Goal: Task Accomplishment & Management: Manage account settings

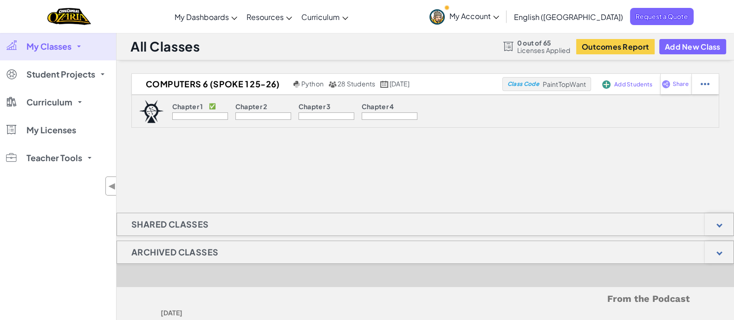
click at [74, 43] on link "My Classes" at bounding box center [58, 46] width 116 height 28
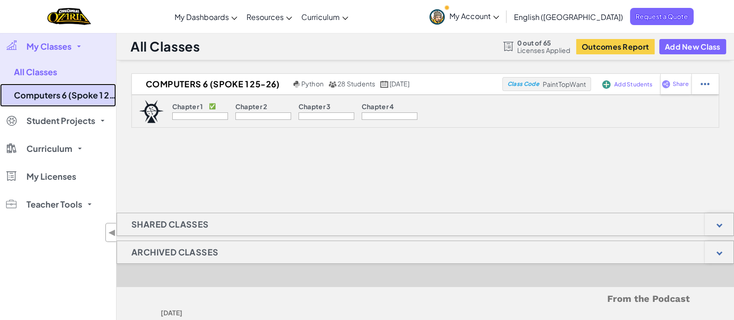
click at [80, 94] on link "Computers 6 (Spoke 1 25-26)" at bounding box center [58, 95] width 116 height 23
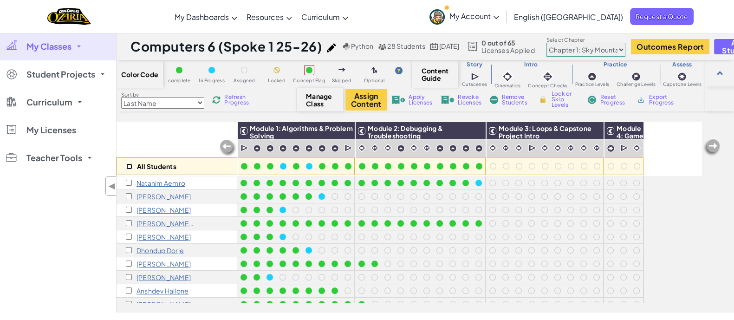
click at [128, 166] on input "checkbox" at bounding box center [129, 166] width 6 height 6
checkbox input "true"
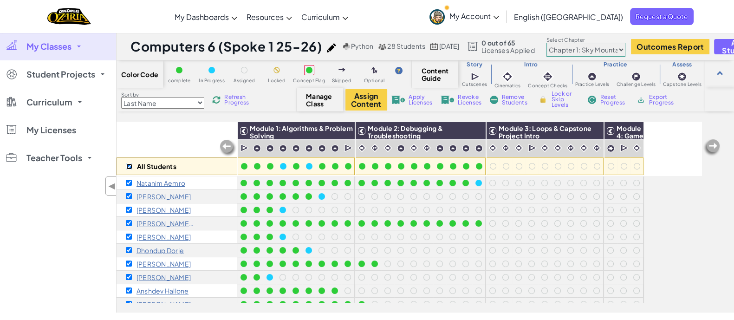
checkbox input "true"
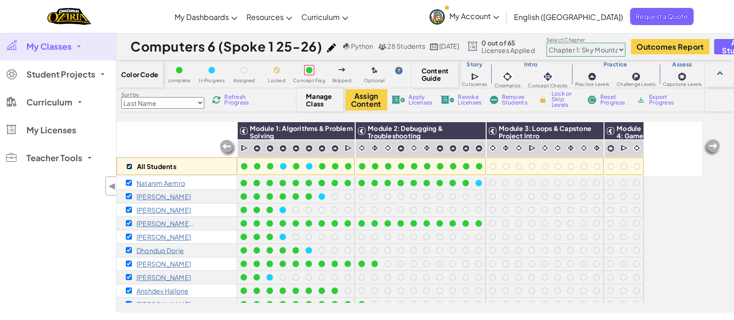
checkbox input "true"
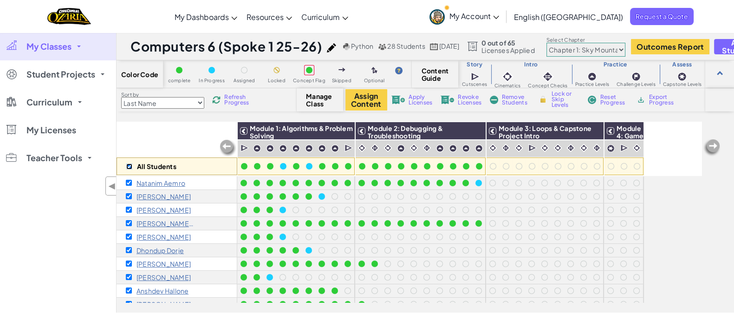
checkbox input "true"
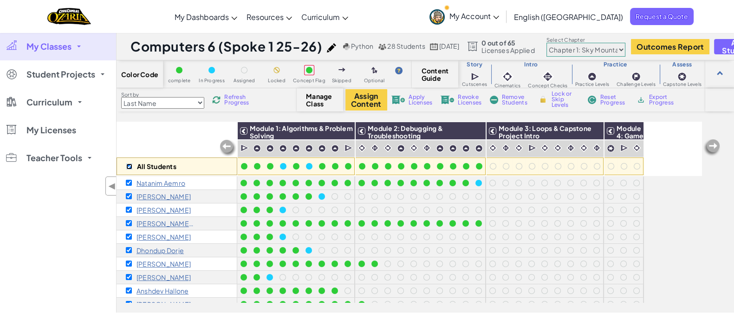
checkbox input "true"
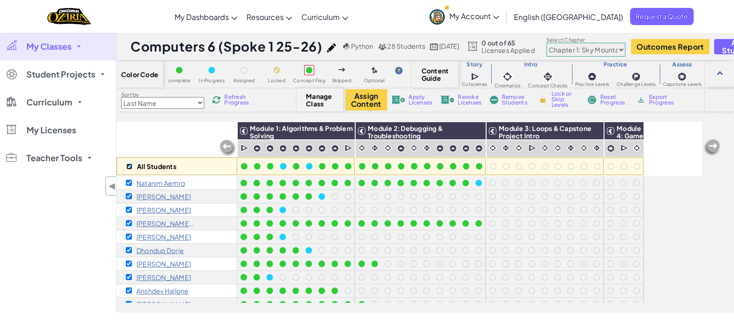
checkbox input "true"
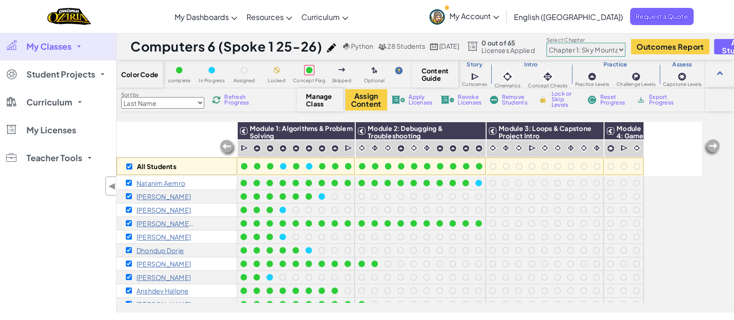
click at [421, 99] on span "Apply Licenses" at bounding box center [420, 99] width 24 height 11
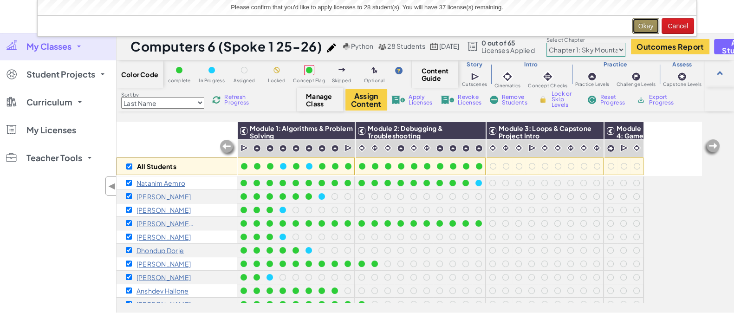
click at [646, 24] on button "Okay" at bounding box center [645, 26] width 27 height 16
